Goal: Ask a question

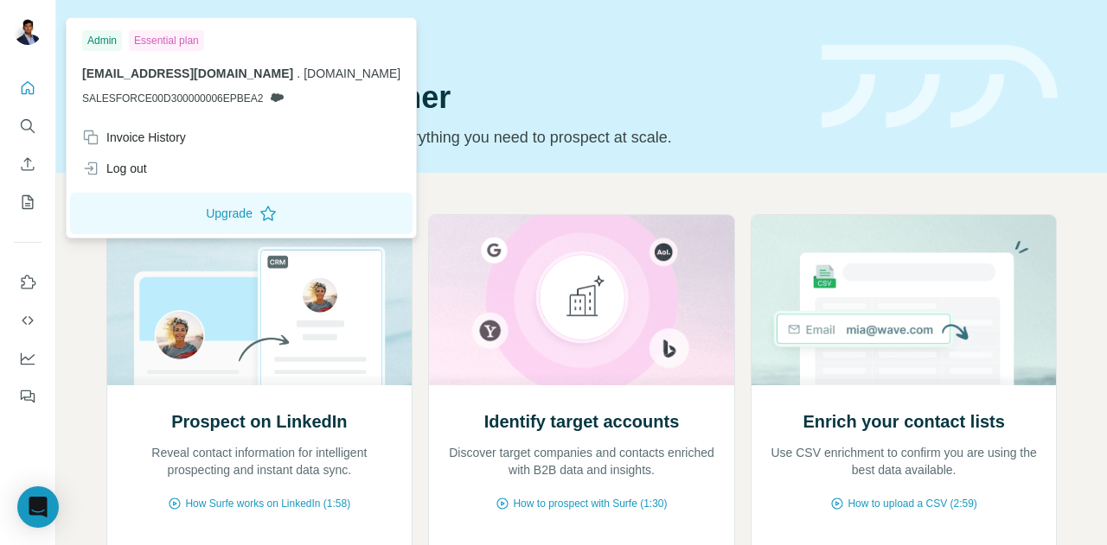
click at [27, 29] on img at bounding box center [28, 31] width 28 height 28
click at [53, 500] on div "Open Intercom Messenger" at bounding box center [39, 508] width 46 height 46
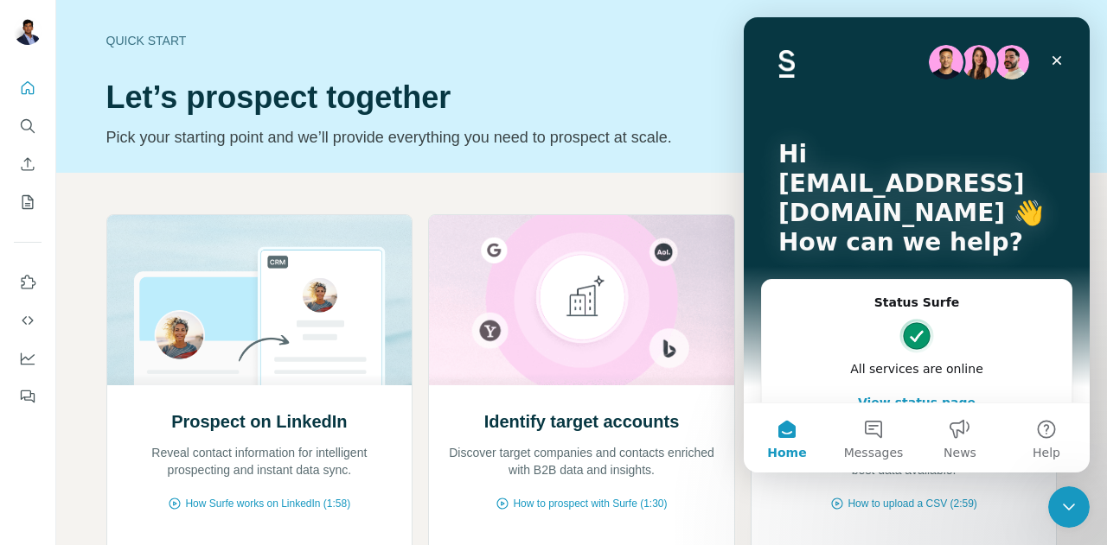
scroll to position [112, 0]
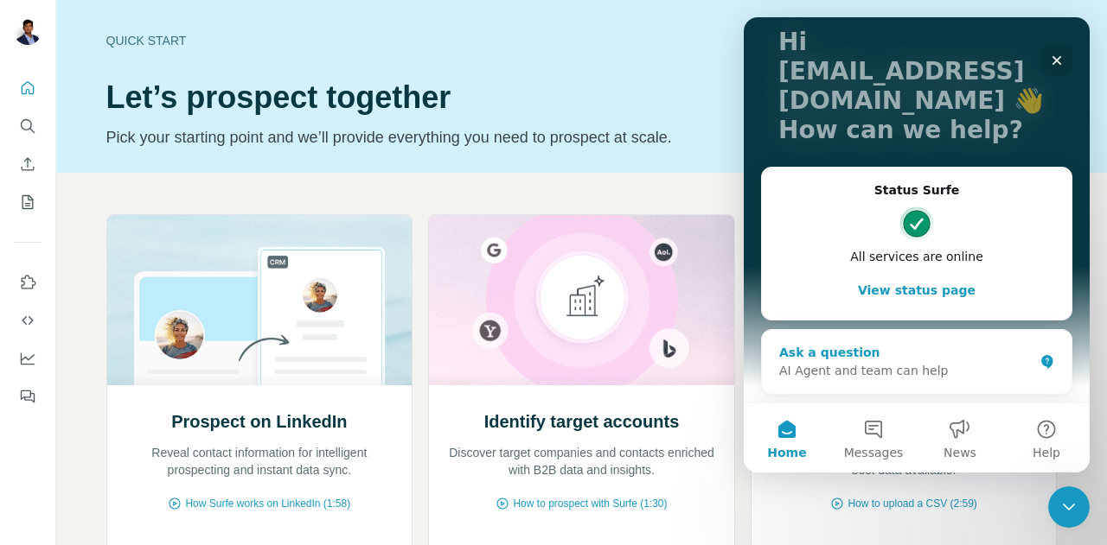
click at [934, 352] on div "Ask a question" at bounding box center [906, 353] width 254 height 18
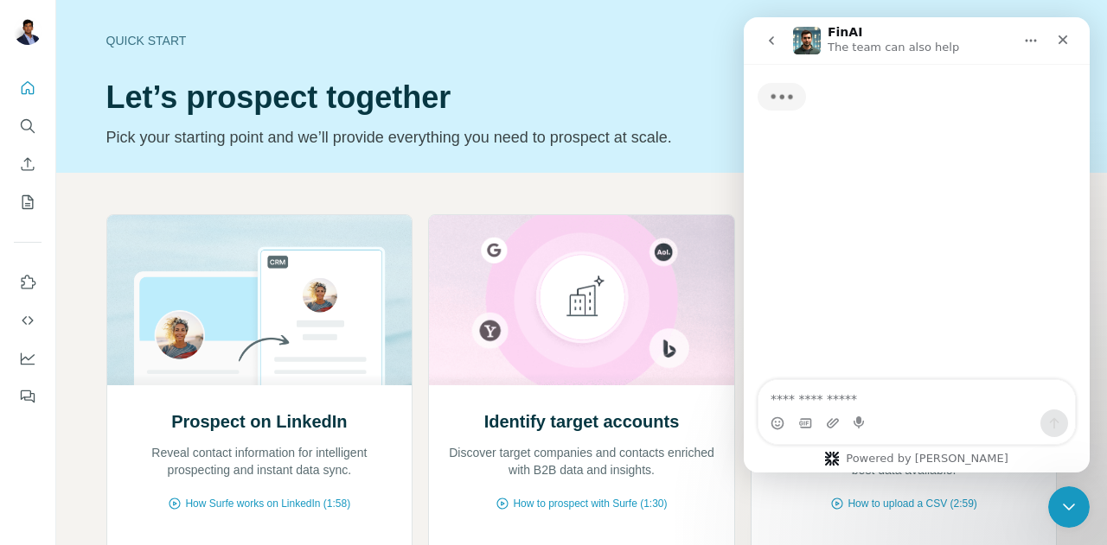
scroll to position [0, 0]
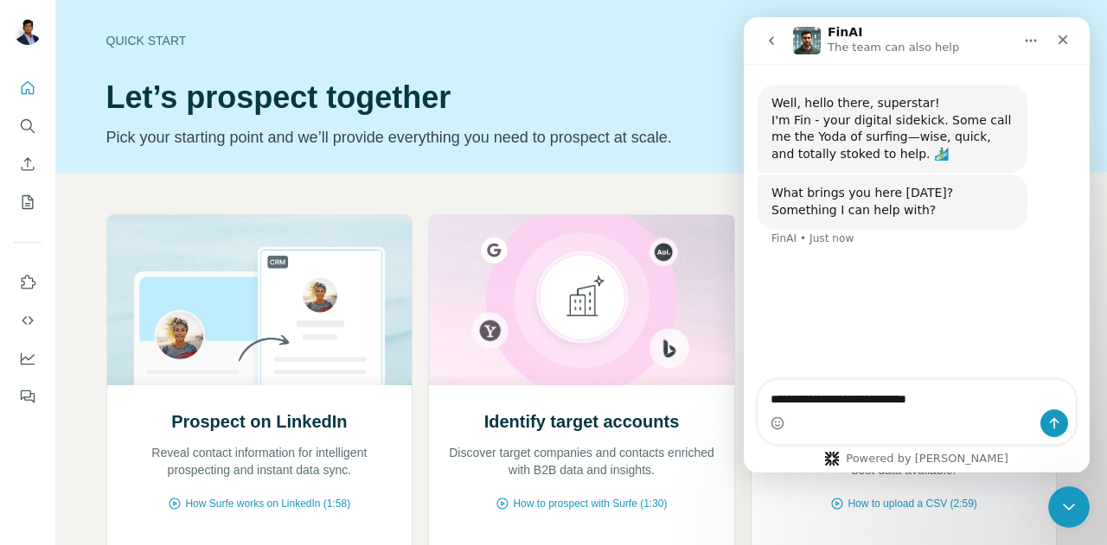
type textarea "**********"
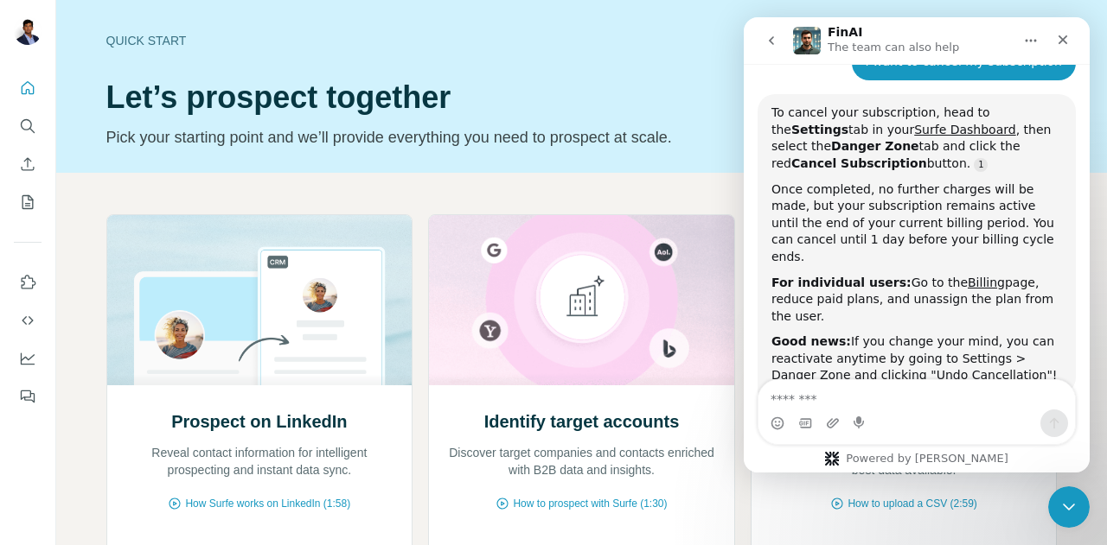
scroll to position [220, 0]
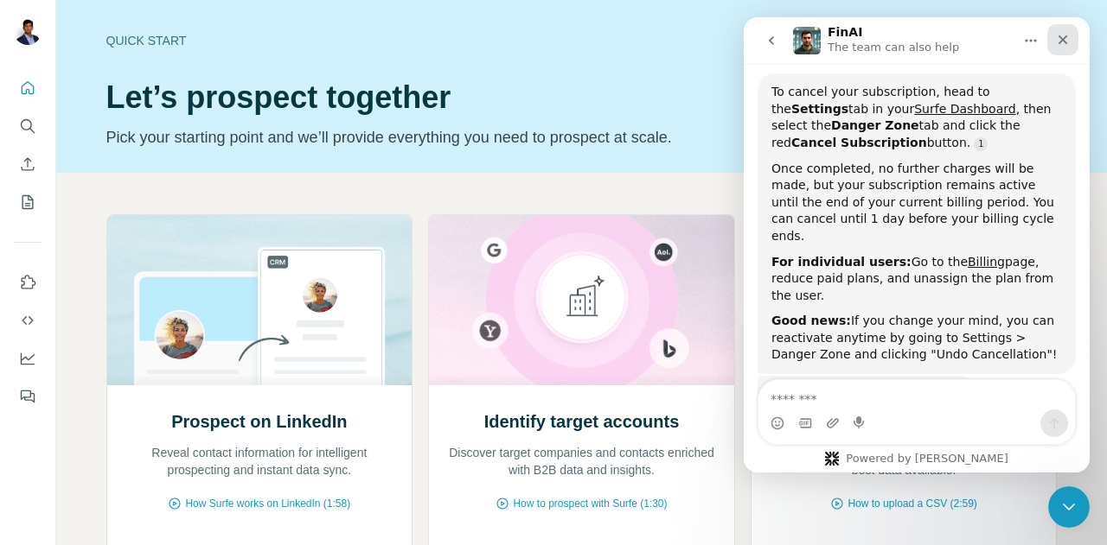
click at [1064, 37] on icon "Close" at bounding box center [1063, 40] width 10 height 10
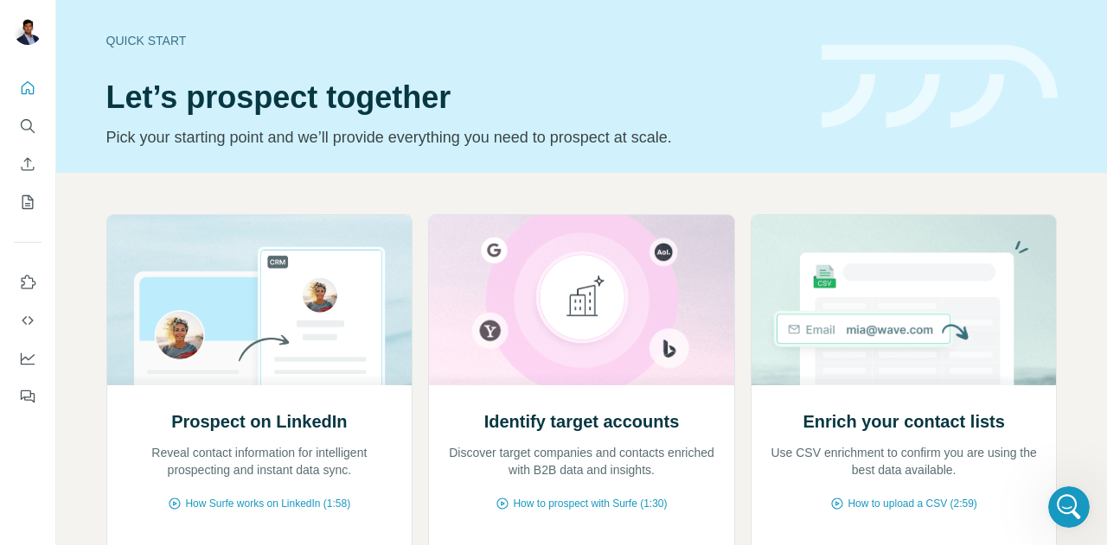
scroll to position [235, 0]
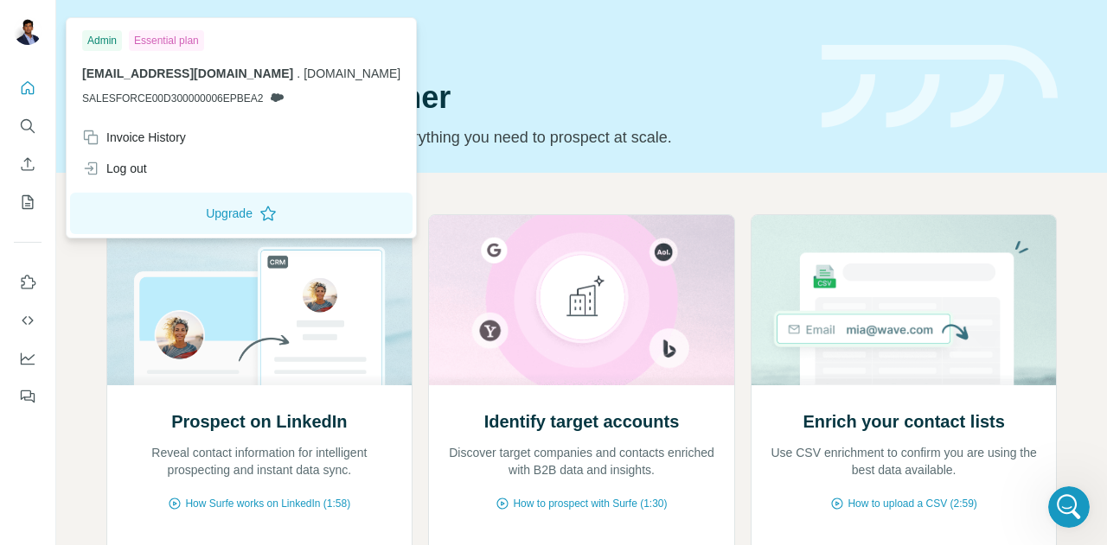
click at [50, 33] on div at bounding box center [30, 33] width 50 height 57
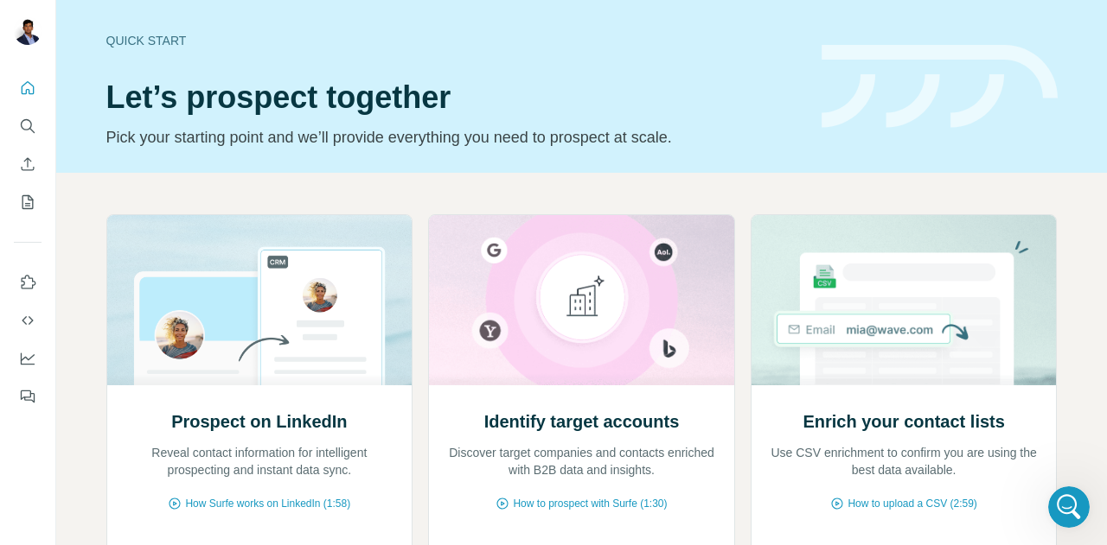
click at [42, 33] on div at bounding box center [30, 33] width 50 height 57
click at [38, 33] on img at bounding box center [28, 31] width 28 height 28
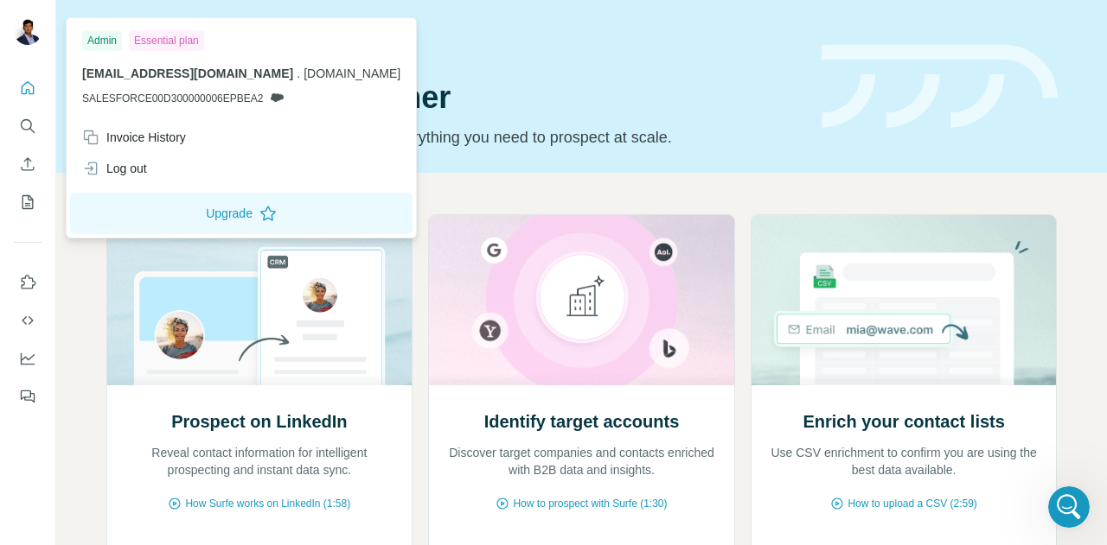
click at [187, 22] on div "Admin Essential plan [EMAIL_ADDRESS][DOMAIN_NAME] . [DOMAIN_NAME] SALESFORCE00D…" at bounding box center [241, 72] width 342 height 100
click at [30, 140] on button "Search" at bounding box center [28, 126] width 28 height 31
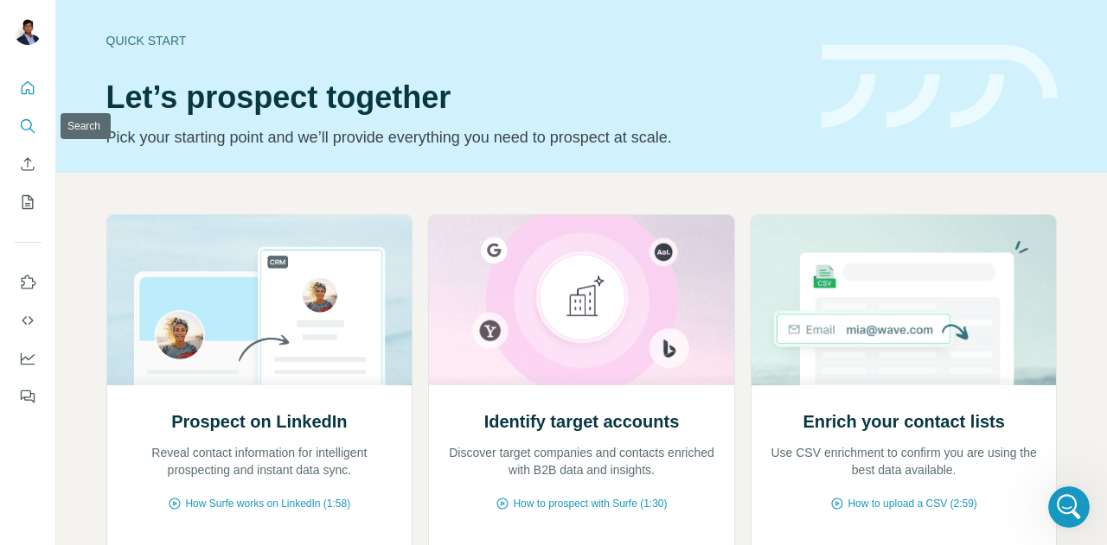
click at [30, 140] on button "Search" at bounding box center [28, 126] width 28 height 31
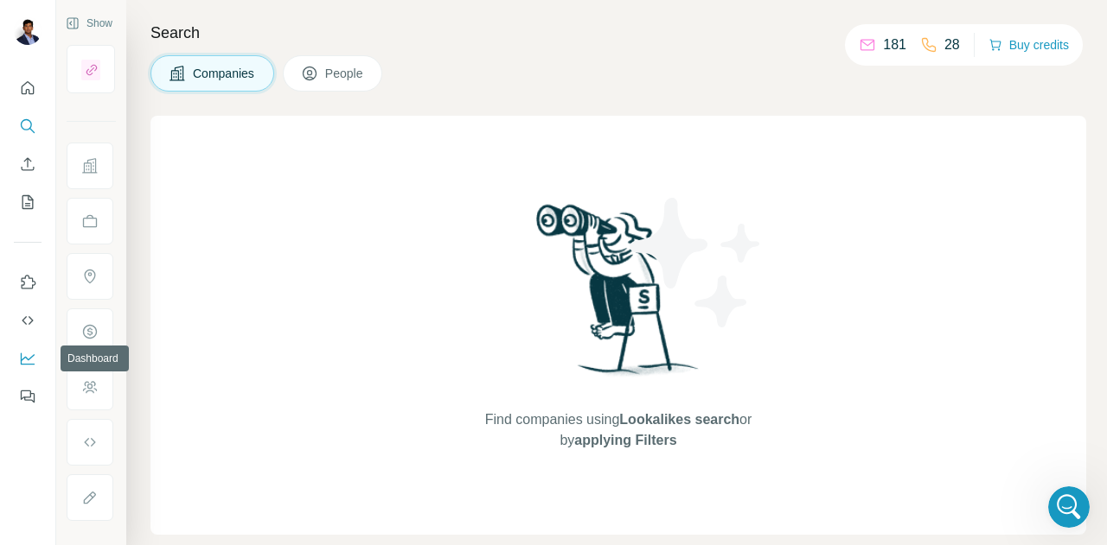
click at [29, 362] on icon "Dashboard" at bounding box center [27, 358] width 17 height 17
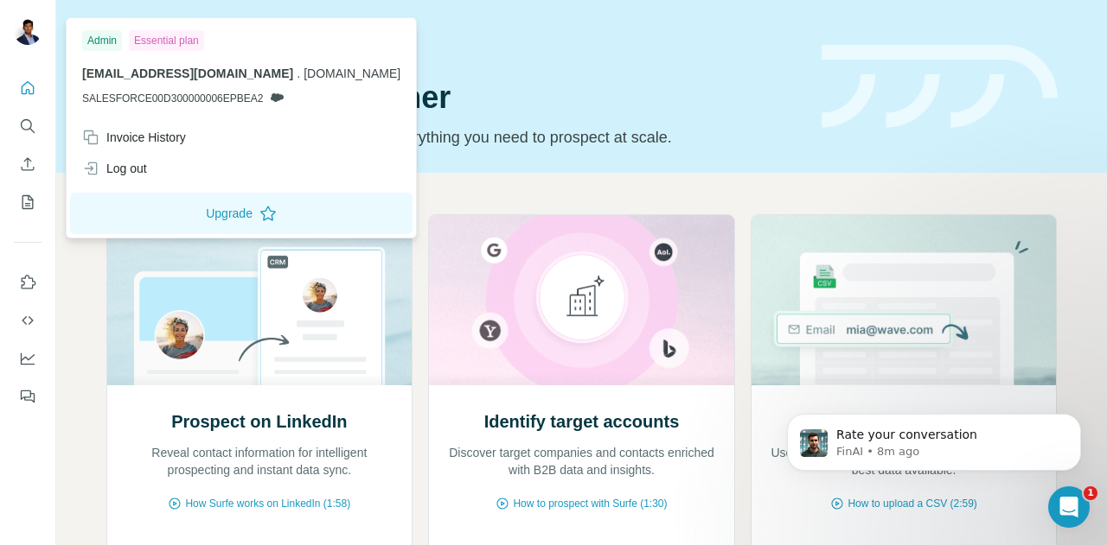
click at [22, 27] on img at bounding box center [28, 31] width 28 height 28
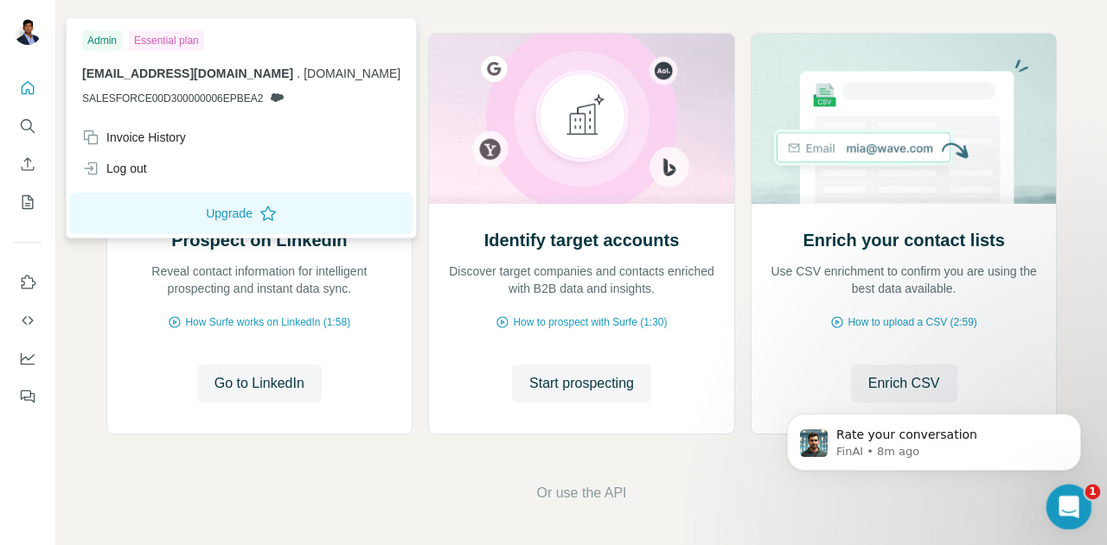
click html
click at [842, 418] on div "Rate your conversation FinAI • 12m ago" at bounding box center [934, 442] width 294 height 57
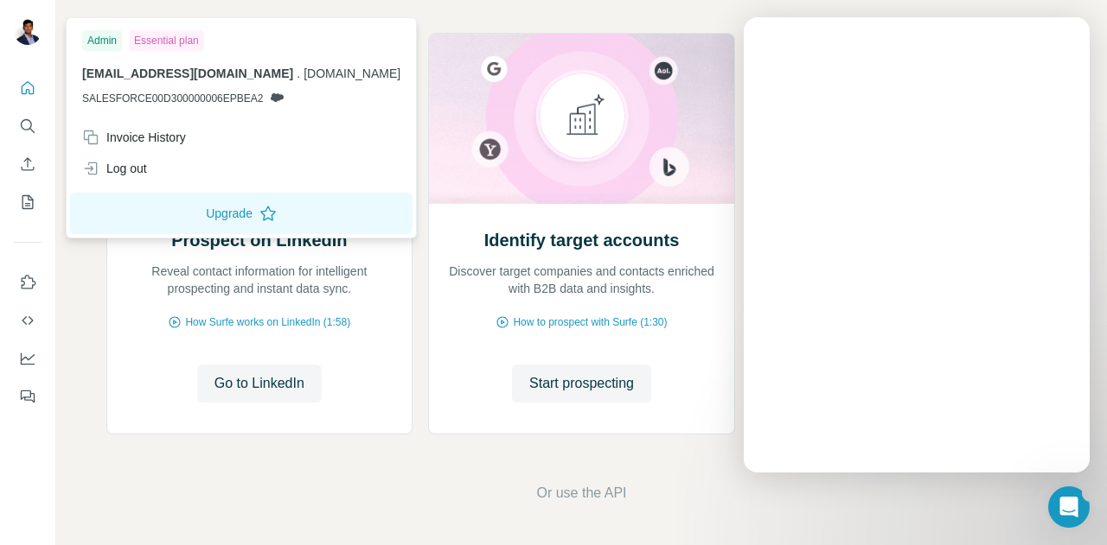
scroll to position [0, 0]
click at [821, 462] on div "Intercom messenger" at bounding box center [916, 273] width 346 height 400
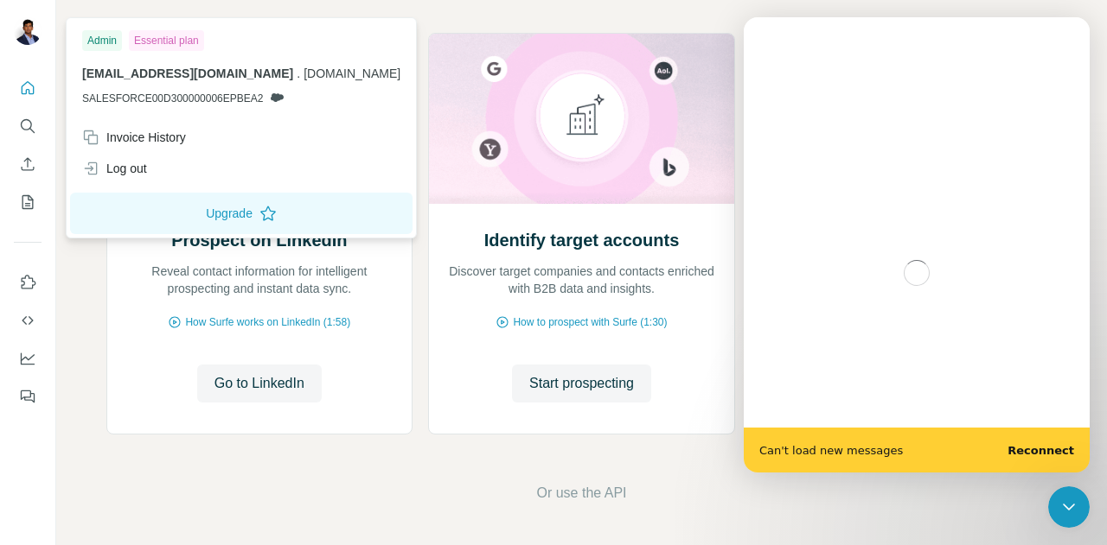
click at [1048, 456] on b "Reconnect" at bounding box center [1040, 450] width 67 height 13
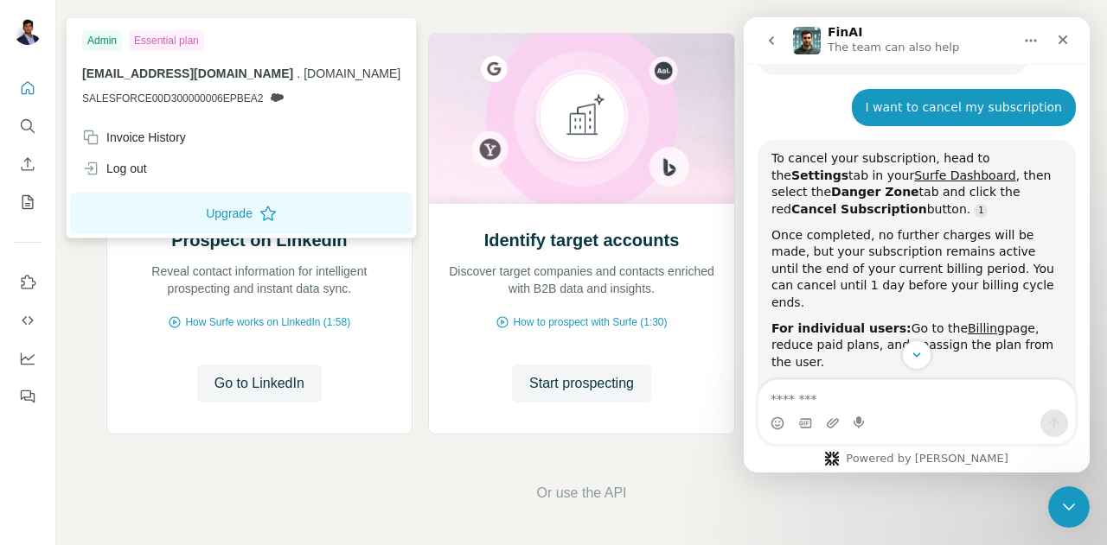
scroll to position [153, 0]
click at [28, 362] on icon "Dashboard" at bounding box center [27, 358] width 17 height 17
